Goal: Navigation & Orientation: Find specific page/section

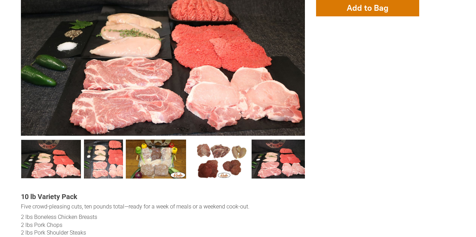
scroll to position [279, 0]
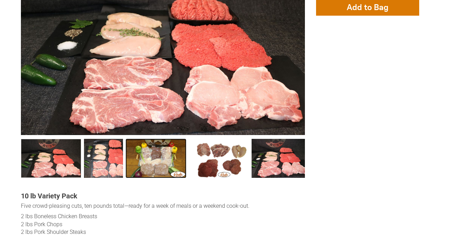
click at [153, 158] on link "10 lb Seniors &amp; Singles Bundles 2" at bounding box center [156, 158] width 60 height 39
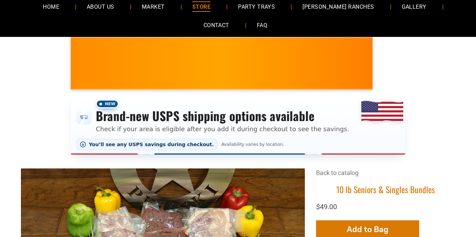
scroll to position [0, 0]
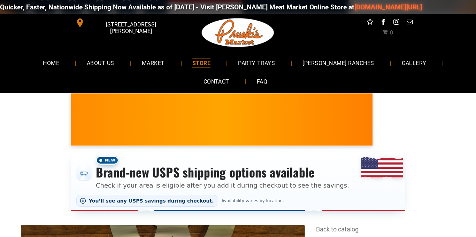
click at [369, 22] on icon "Social network" at bounding box center [369, 21] width 7 height 7
click at [402, 61] on span "GALLERY" at bounding box center [413, 63] width 25 height 10
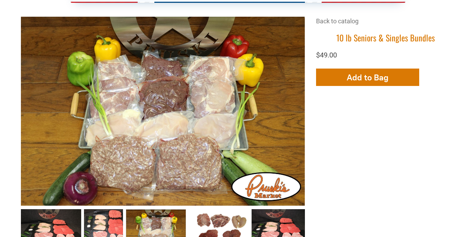
scroll to position [209, 0]
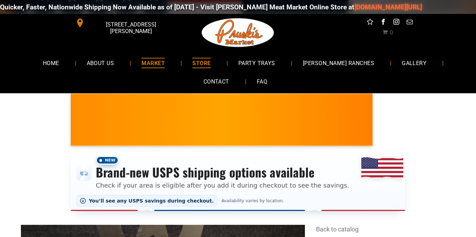
click at [165, 62] on span "MARKET" at bounding box center [152, 63] width 23 height 10
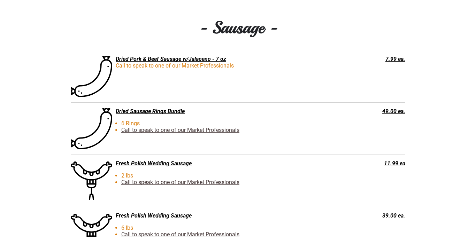
scroll to position [1101, 0]
